Goal: Obtain resource: Download file/media

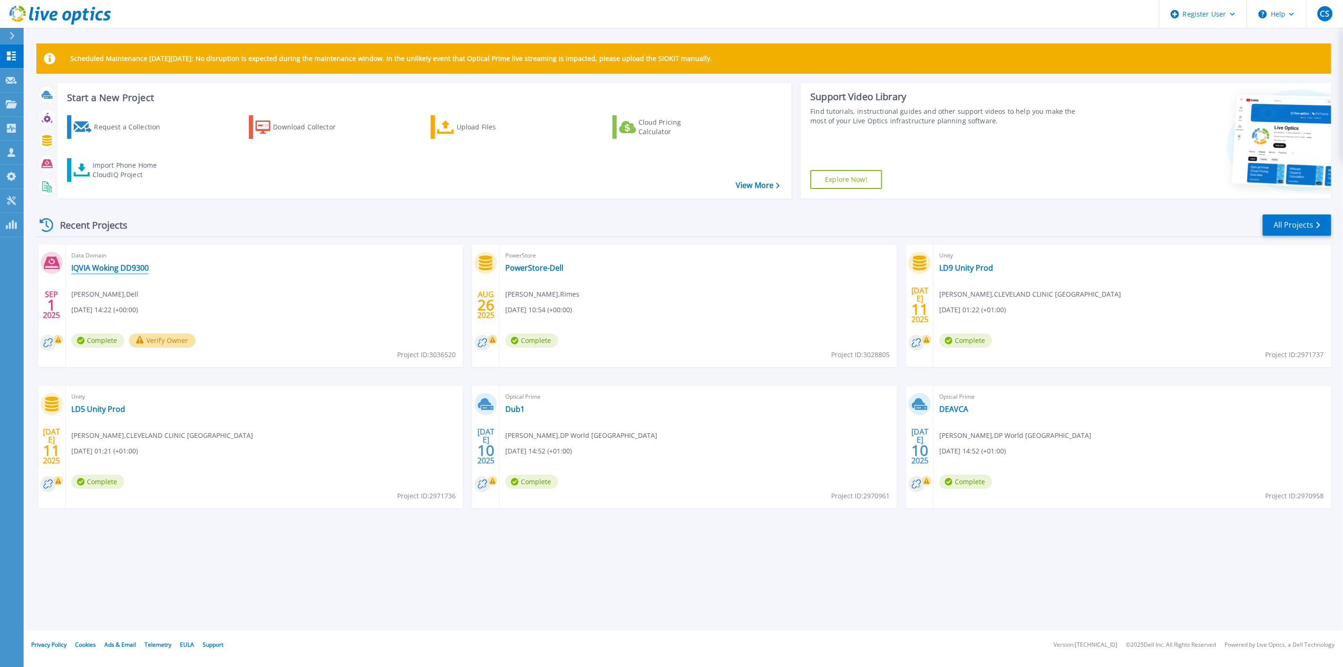
click at [138, 265] on link "IQVIA Woking DD9300" at bounding box center [109, 267] width 77 height 9
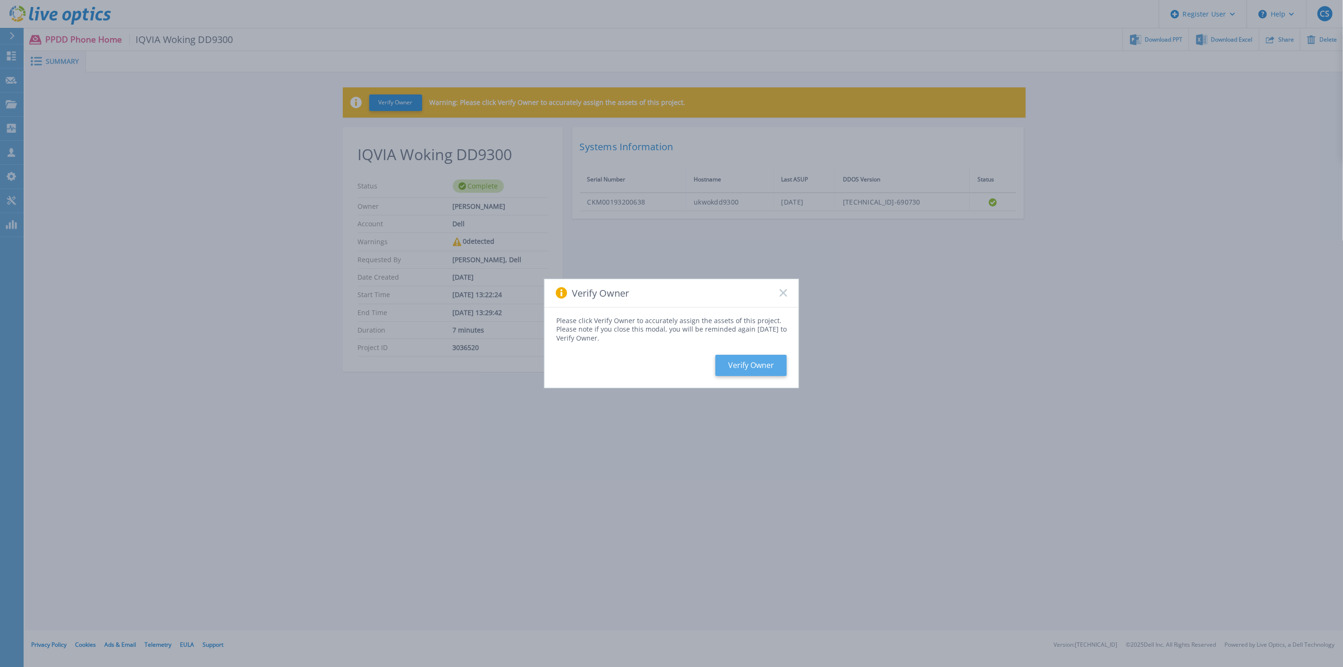
click at [769, 357] on button "Verify Owner" at bounding box center [750, 365] width 71 height 21
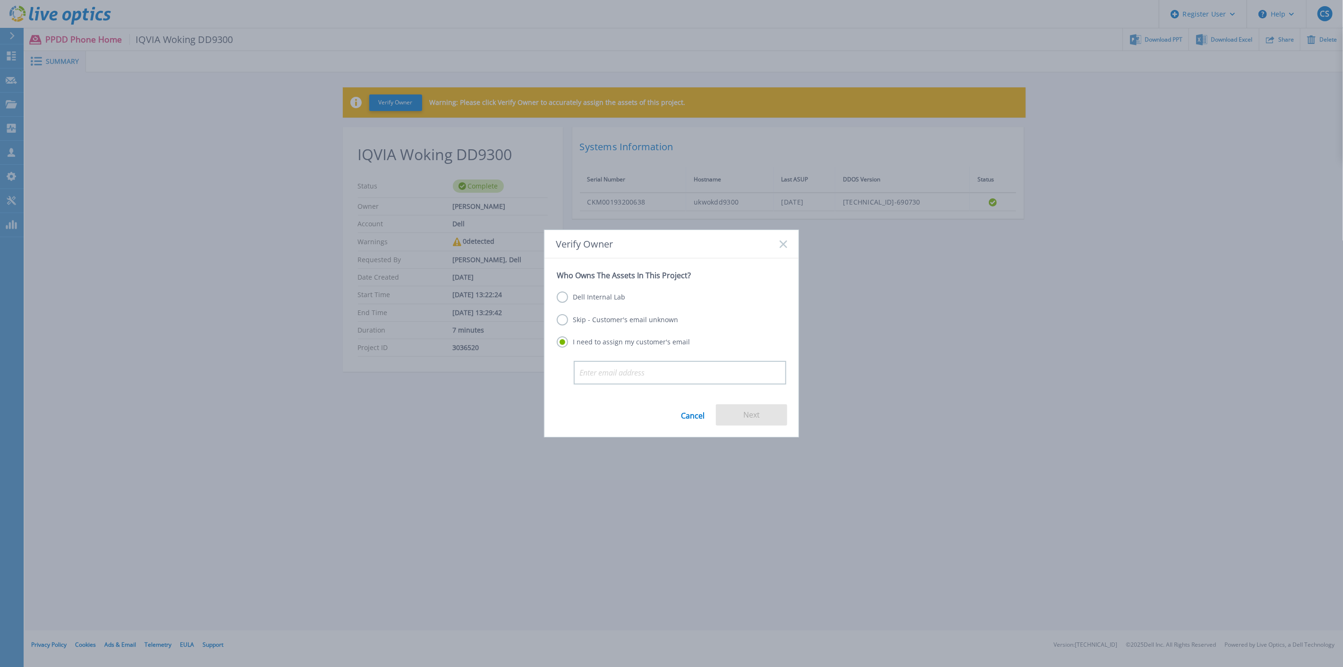
click at [606, 314] on label "Skip - Customer's email unknown" at bounding box center [617, 319] width 121 height 11
click at [0, 0] on input "Skip - Customer's email unknown" at bounding box center [0, 0] width 0 height 0
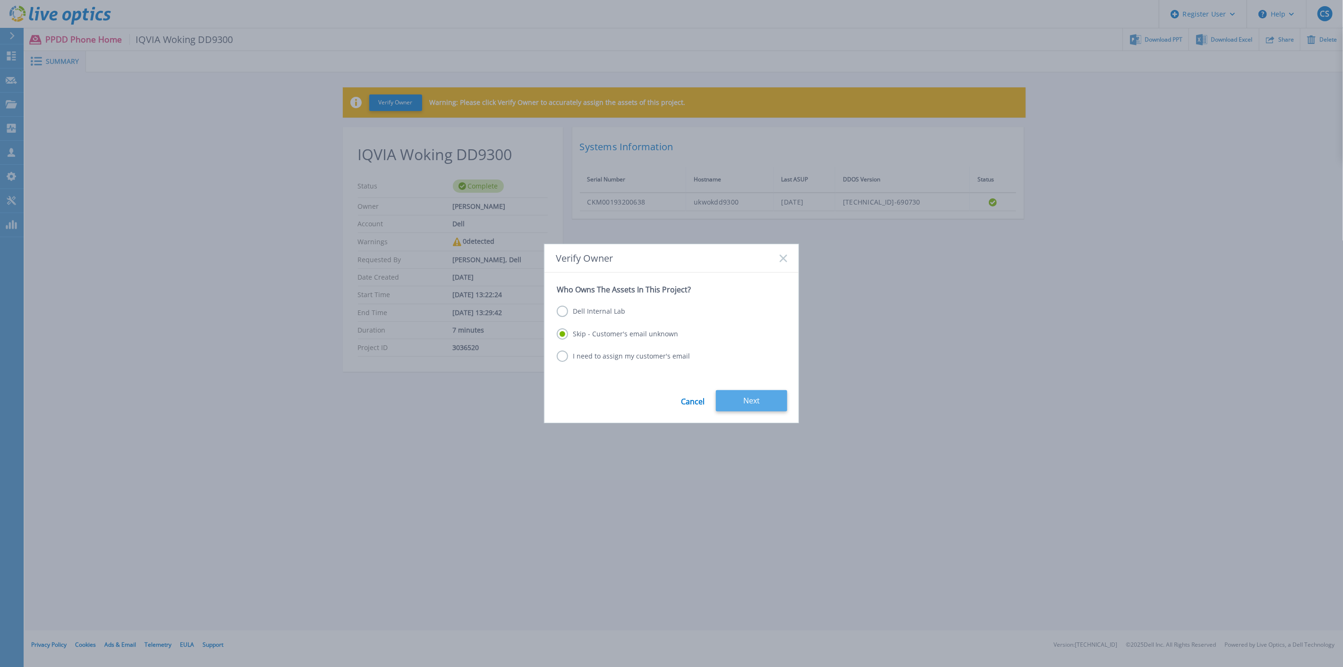
click at [758, 399] on button "Next" at bounding box center [751, 400] width 71 height 21
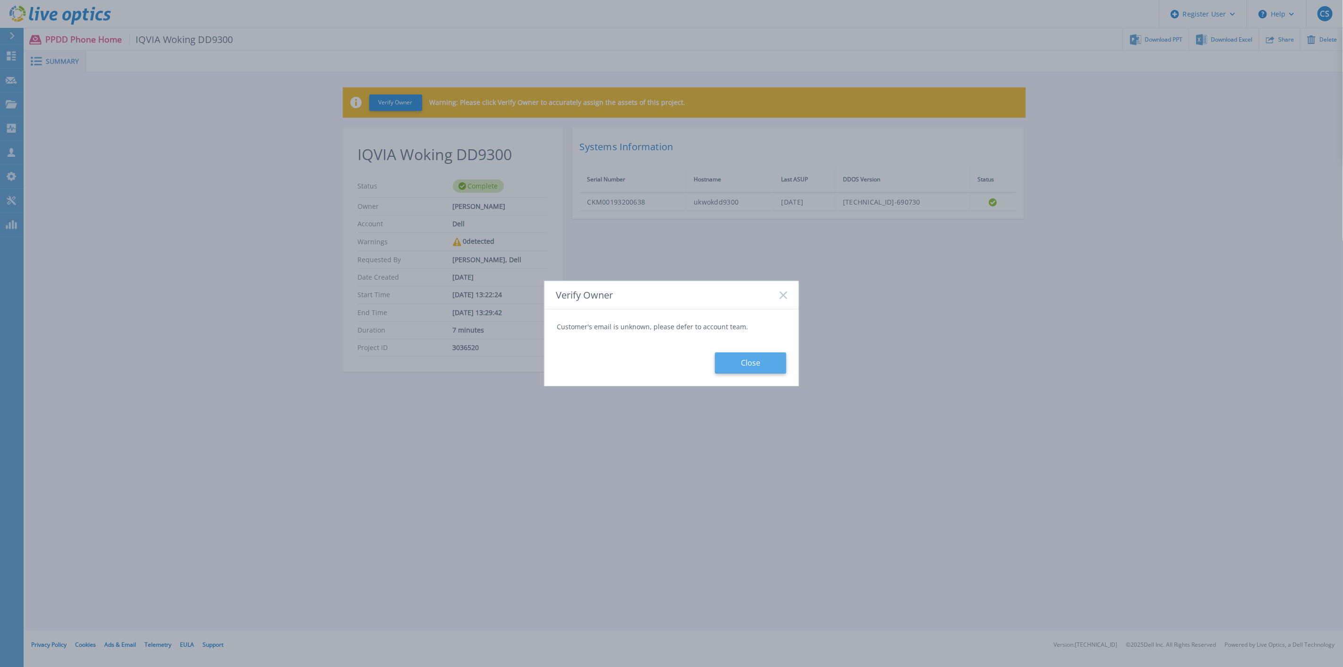
click at [757, 365] on button "Close" at bounding box center [750, 362] width 71 height 21
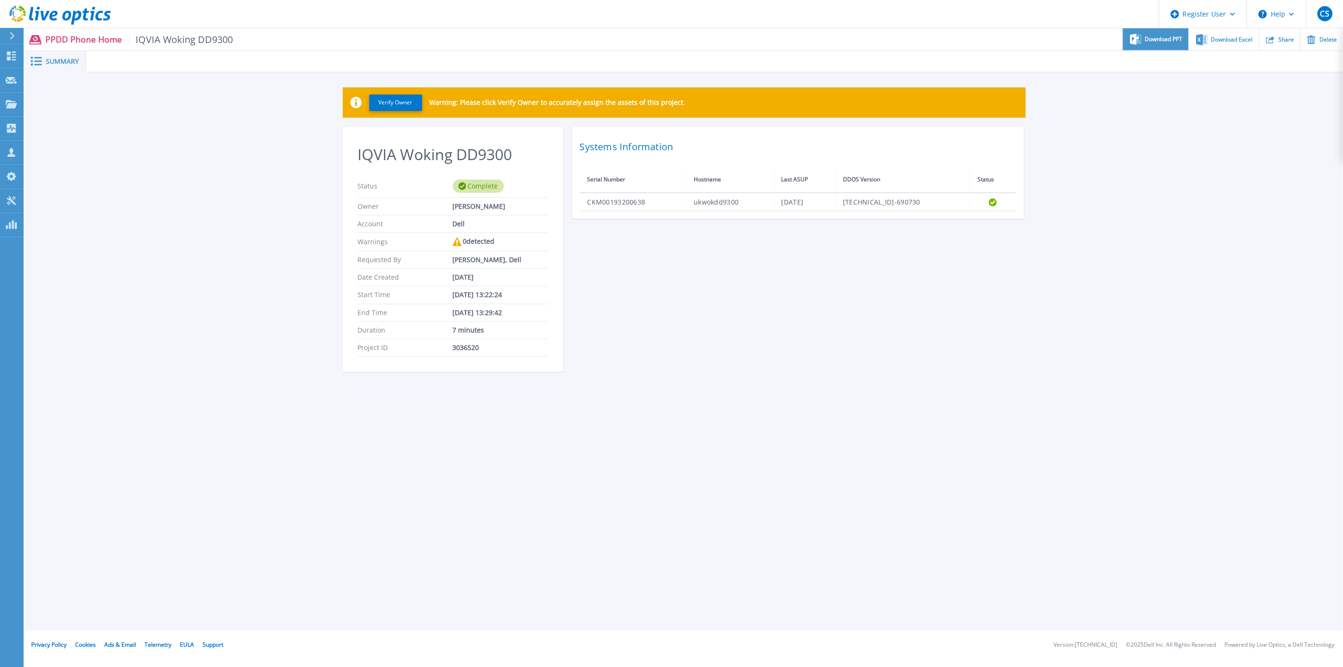
click at [1178, 43] on div "Download PPT" at bounding box center [1156, 39] width 66 height 22
